Goal: Navigation & Orientation: Go to known website

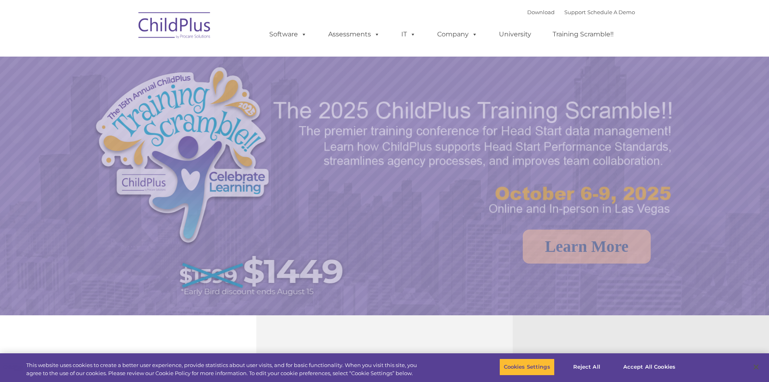
select select "MEDIUM"
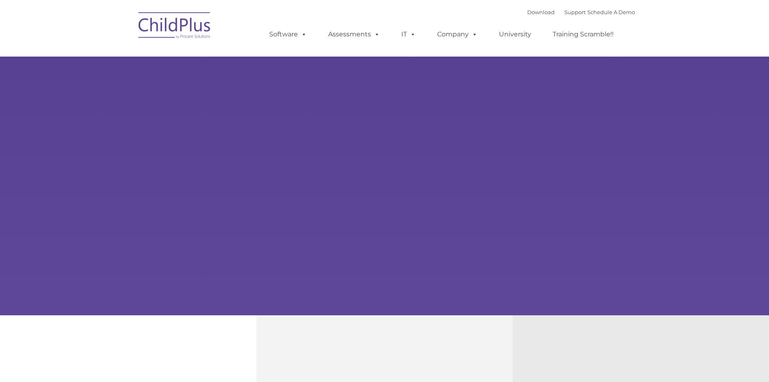
type input ""
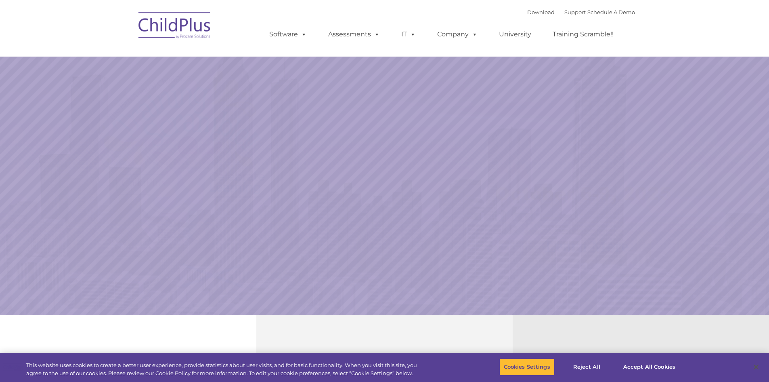
select select "MEDIUM"
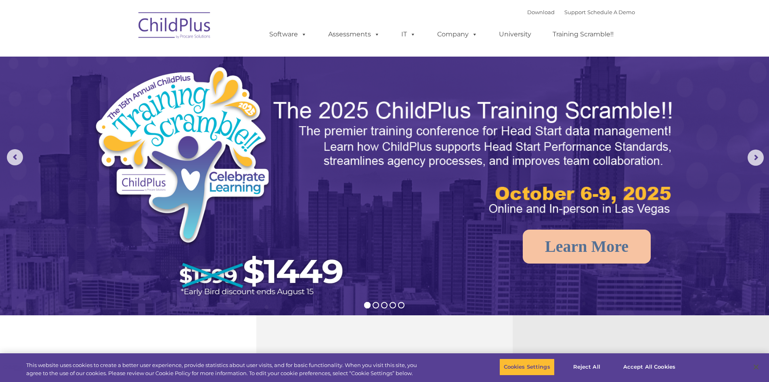
click at [180, 33] on img at bounding box center [175, 26] width 81 height 40
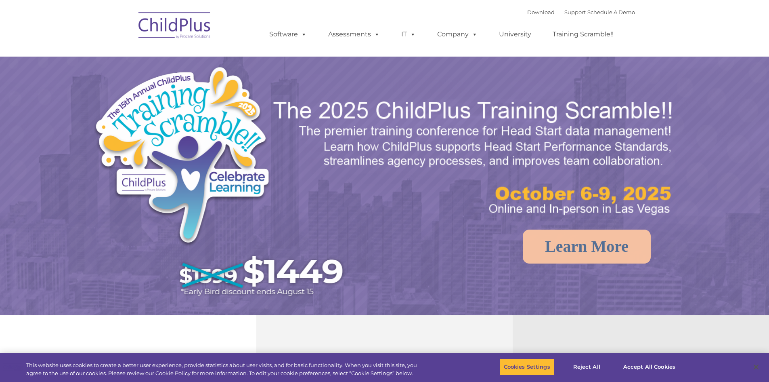
select select "MEDIUM"
